Goal: Navigation & Orientation: Find specific page/section

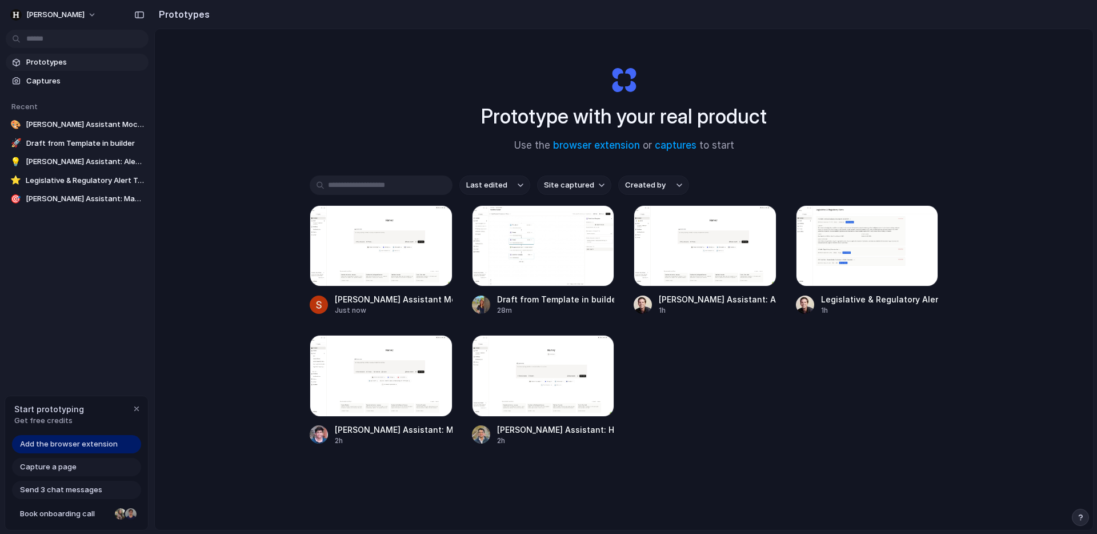
click at [245, 264] on div "Prototype with your real product Use the browser extension or captures to start…" at bounding box center [624, 309] width 939 height 561
click at [396, 82] on div "Prototype with your real product Use the browser extension or captures to start" at bounding box center [624, 104] width 457 height 123
click at [372, 125] on div "Prototype with your real product Use the browser extension or captures to start…" at bounding box center [624, 309] width 939 height 561
click at [391, 97] on div "Prototype with your real product Use the browser extension or captures to start…" at bounding box center [624, 309] width 939 height 561
click at [822, 441] on div "[PERSON_NAME] Assistant Mock Analysis Just now Draft from Template in builder 2…" at bounding box center [624, 325] width 629 height 241
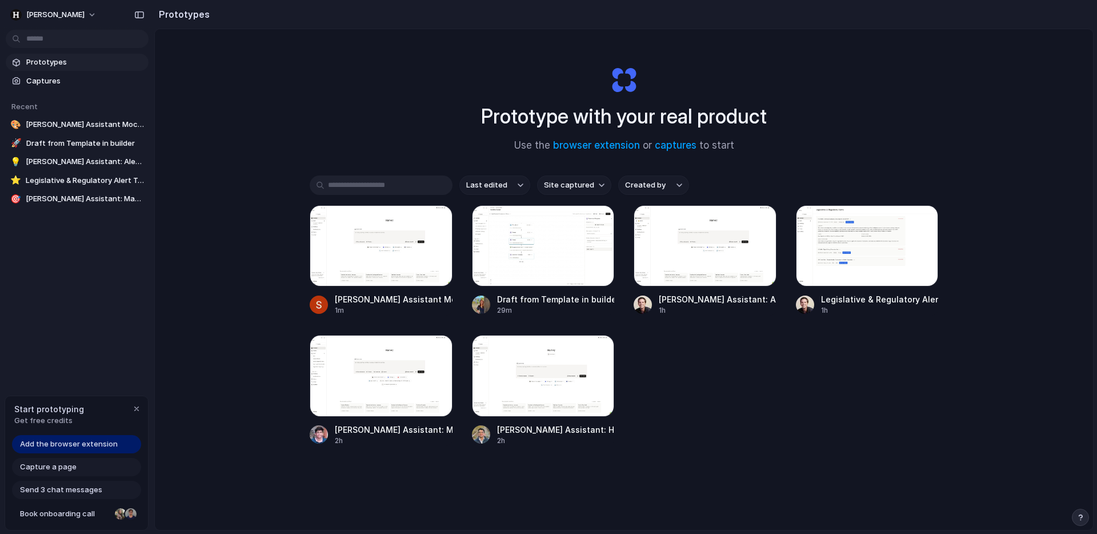
click at [258, 182] on div "Prototype with your real product Use the browser extension or captures to start…" at bounding box center [624, 309] width 939 height 561
click at [48, 79] on span "Captures" at bounding box center [85, 80] width 118 height 11
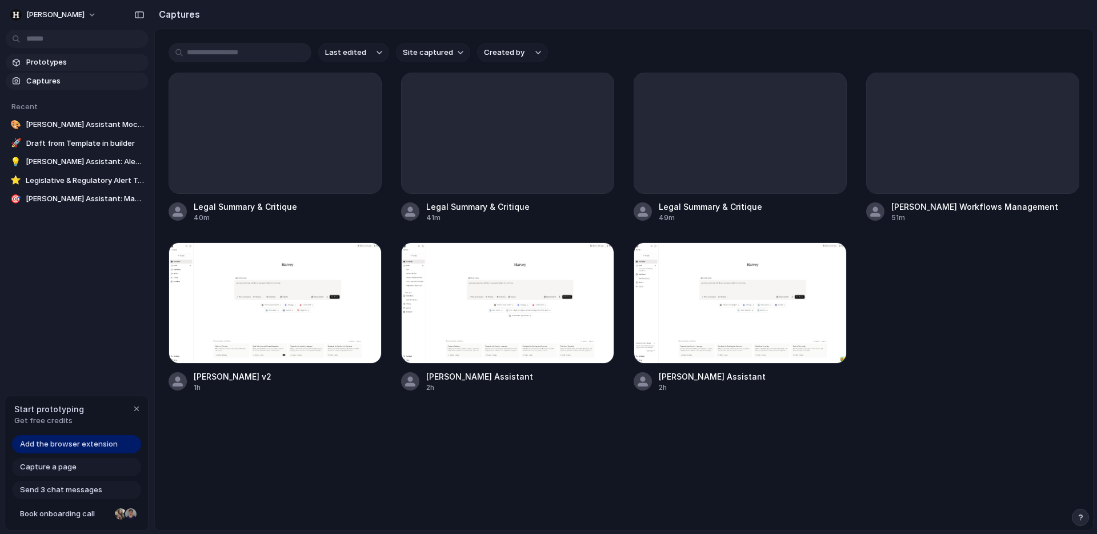
click at [54, 61] on span "Prototypes" at bounding box center [85, 62] width 118 height 11
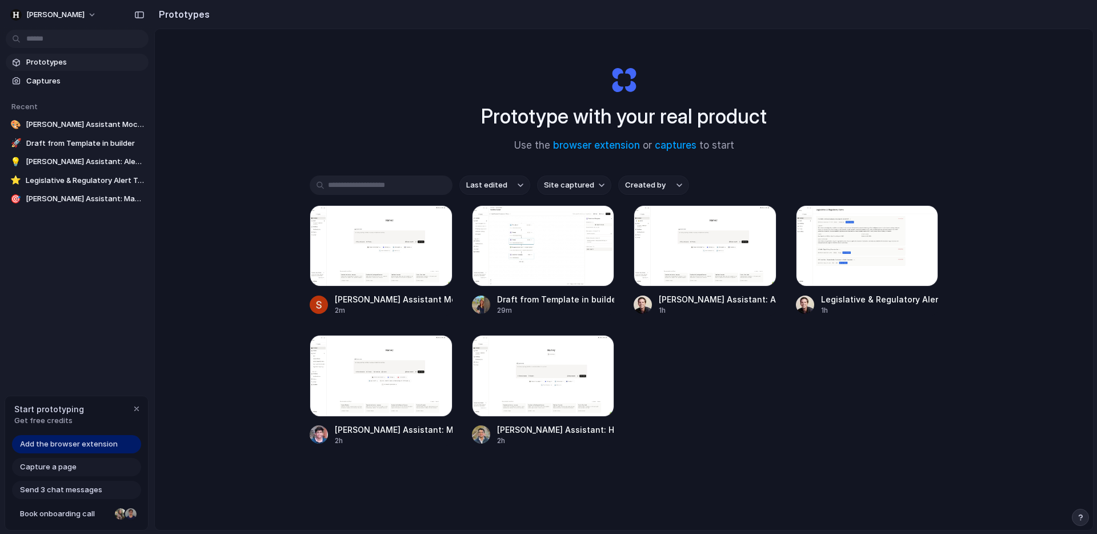
click at [242, 181] on div "Prototype with your real product Use the browser extension or captures to start…" at bounding box center [624, 309] width 939 height 561
